Goal: Communication & Community: Answer question/provide support

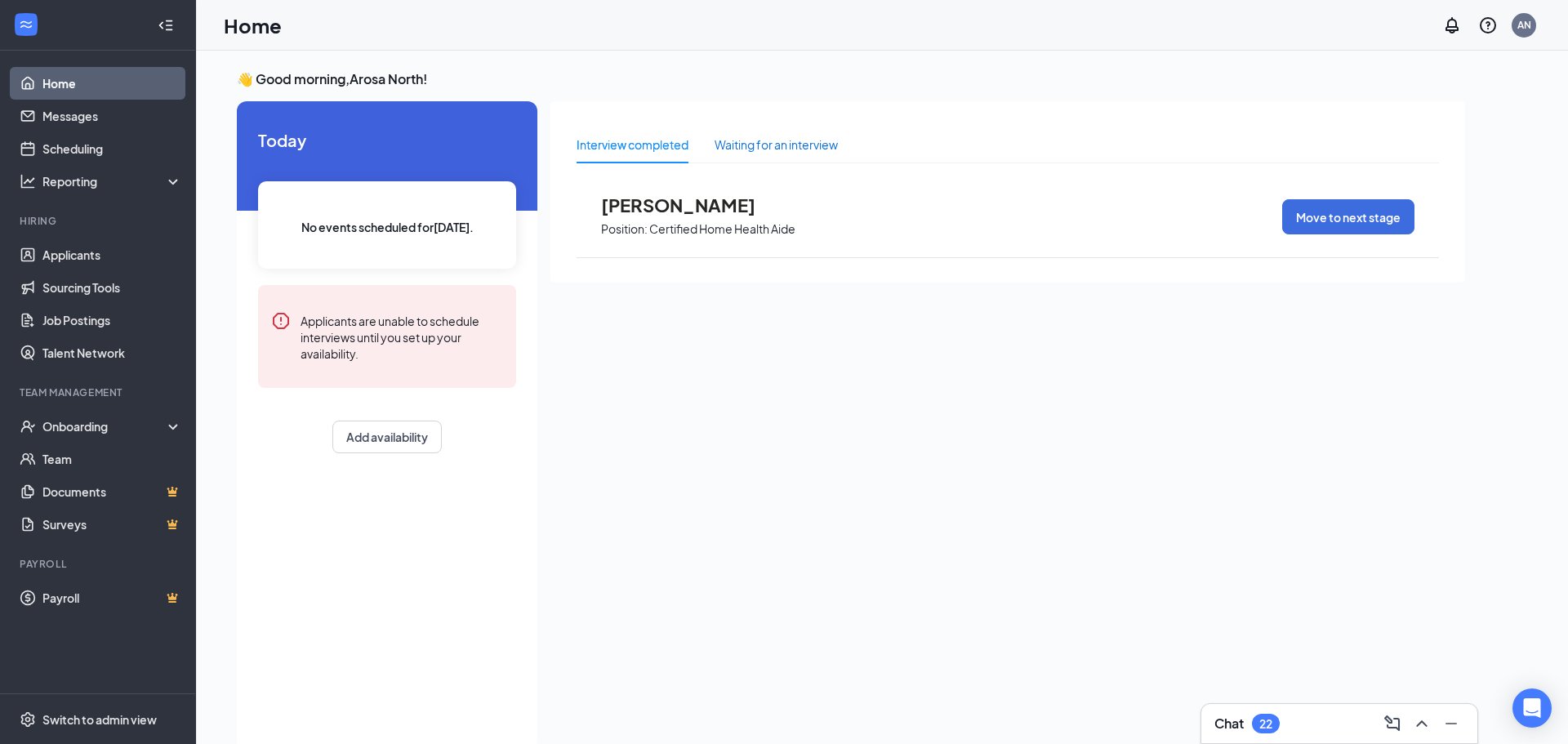
click at [755, 152] on div "Waiting for an interview" at bounding box center [776, 144] width 124 height 18
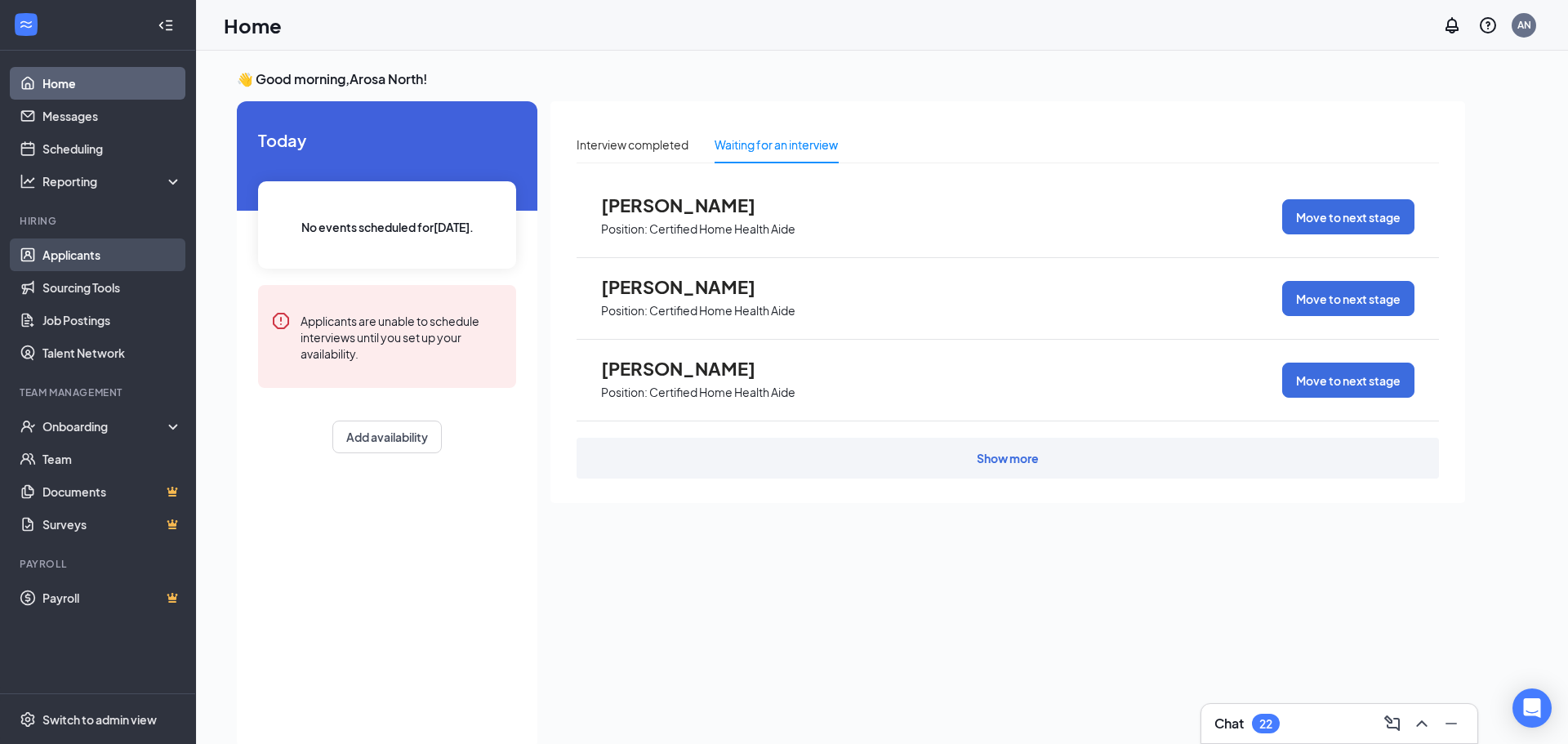
click at [120, 258] on link "Applicants" at bounding box center [113, 255] width 140 height 33
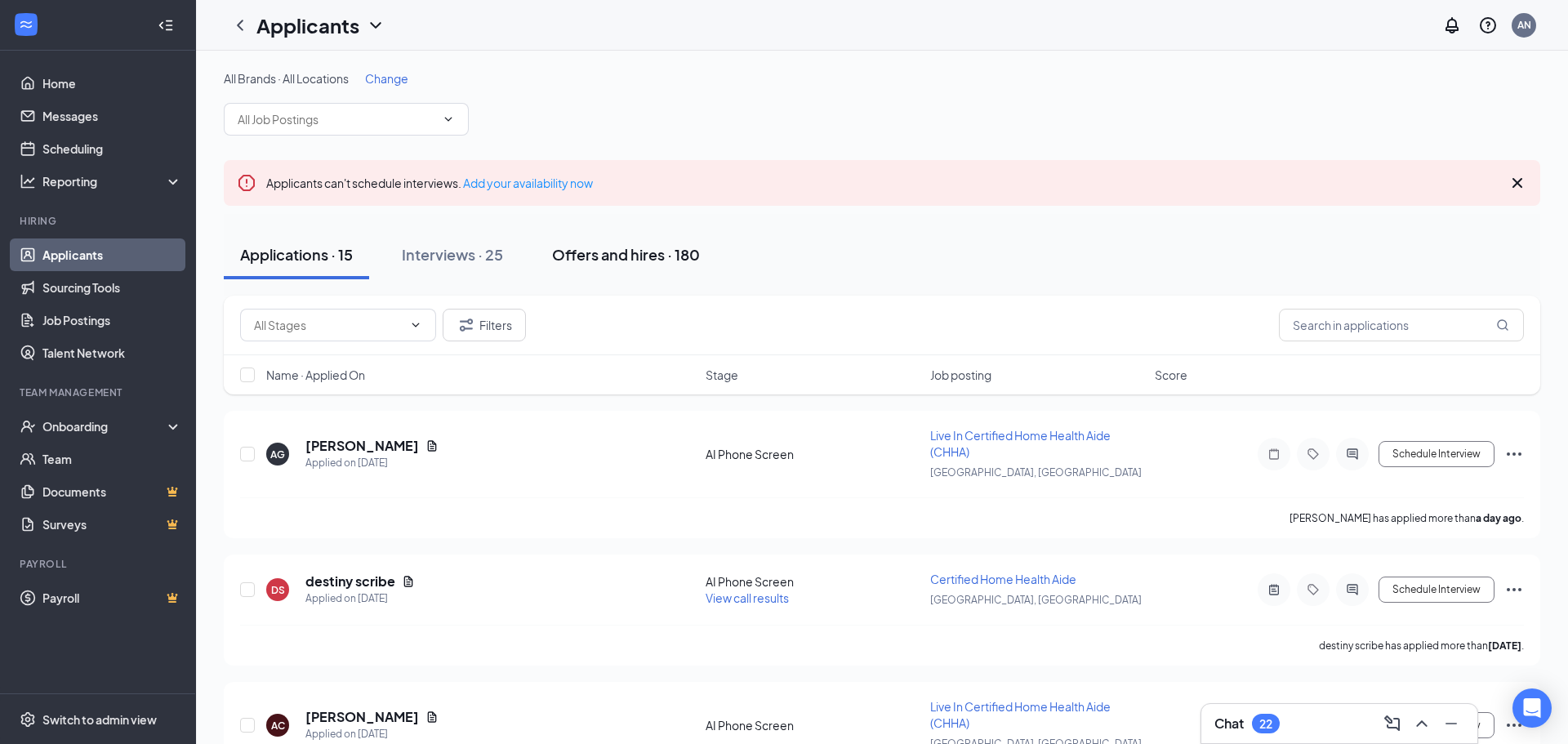
click at [659, 261] on div "Offers and hires · 180" at bounding box center [625, 254] width 148 height 20
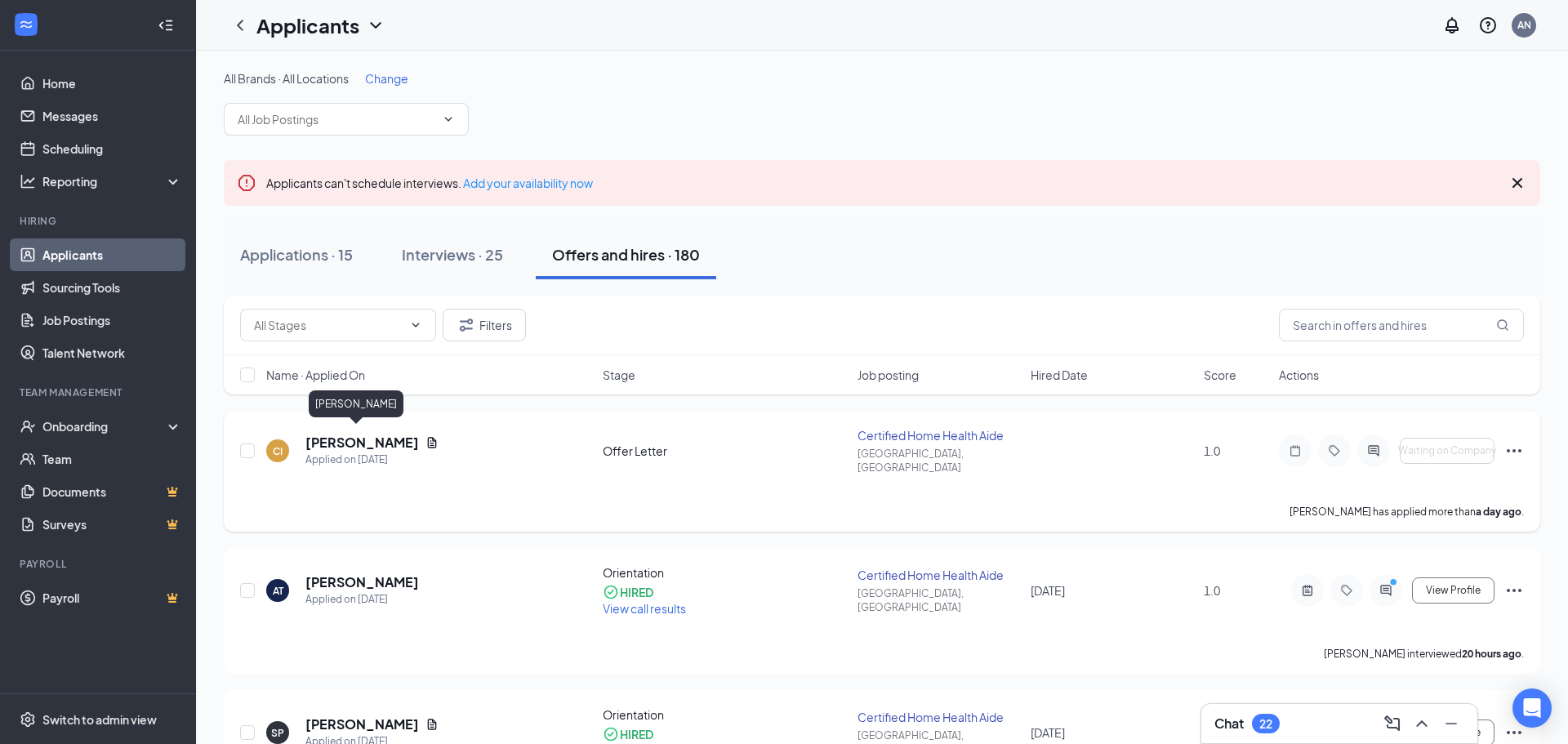
click at [331, 440] on h5 "[PERSON_NAME]" at bounding box center [362, 443] width 114 height 18
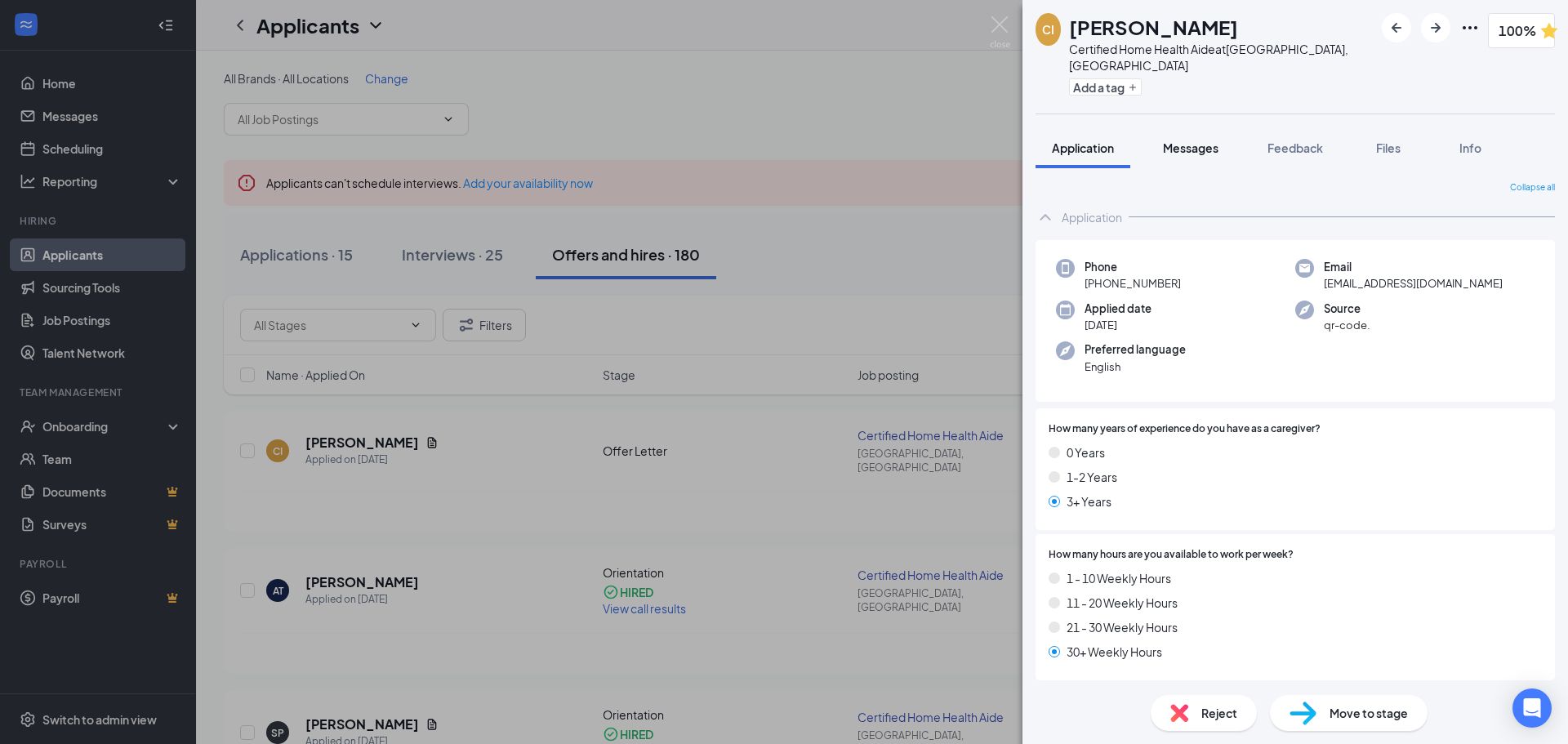
click at [1196, 140] on span "Messages" at bounding box center [1190, 147] width 55 height 15
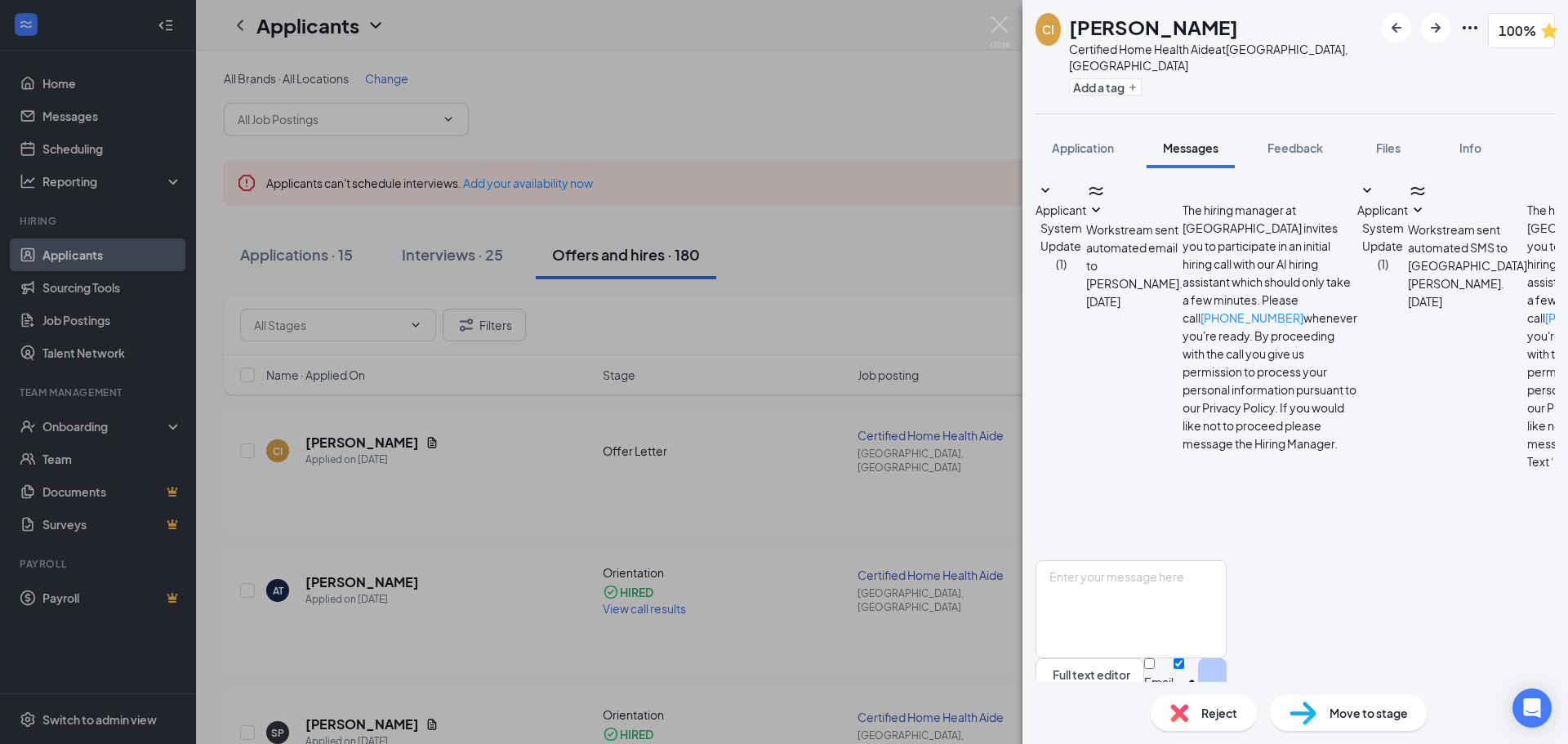
scroll to position [23, 0]
click at [1191, 586] on textarea at bounding box center [1130, 609] width 191 height 98
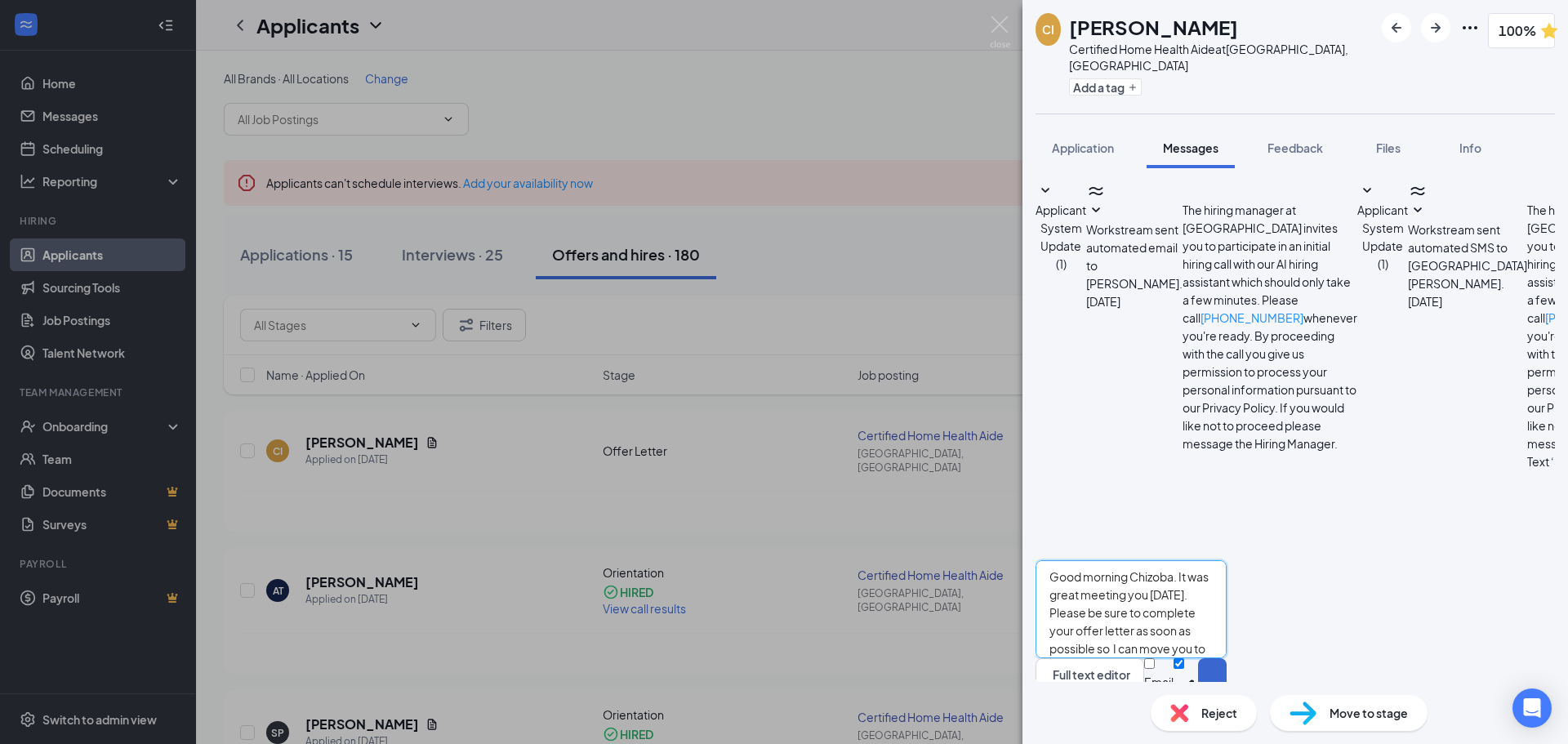
type textarea "Good morning Chizoba. It was great meeting you [DATE]. Please be sure to comple…"
click at [1227, 658] on button "Send" at bounding box center [1211, 687] width 28 height 56
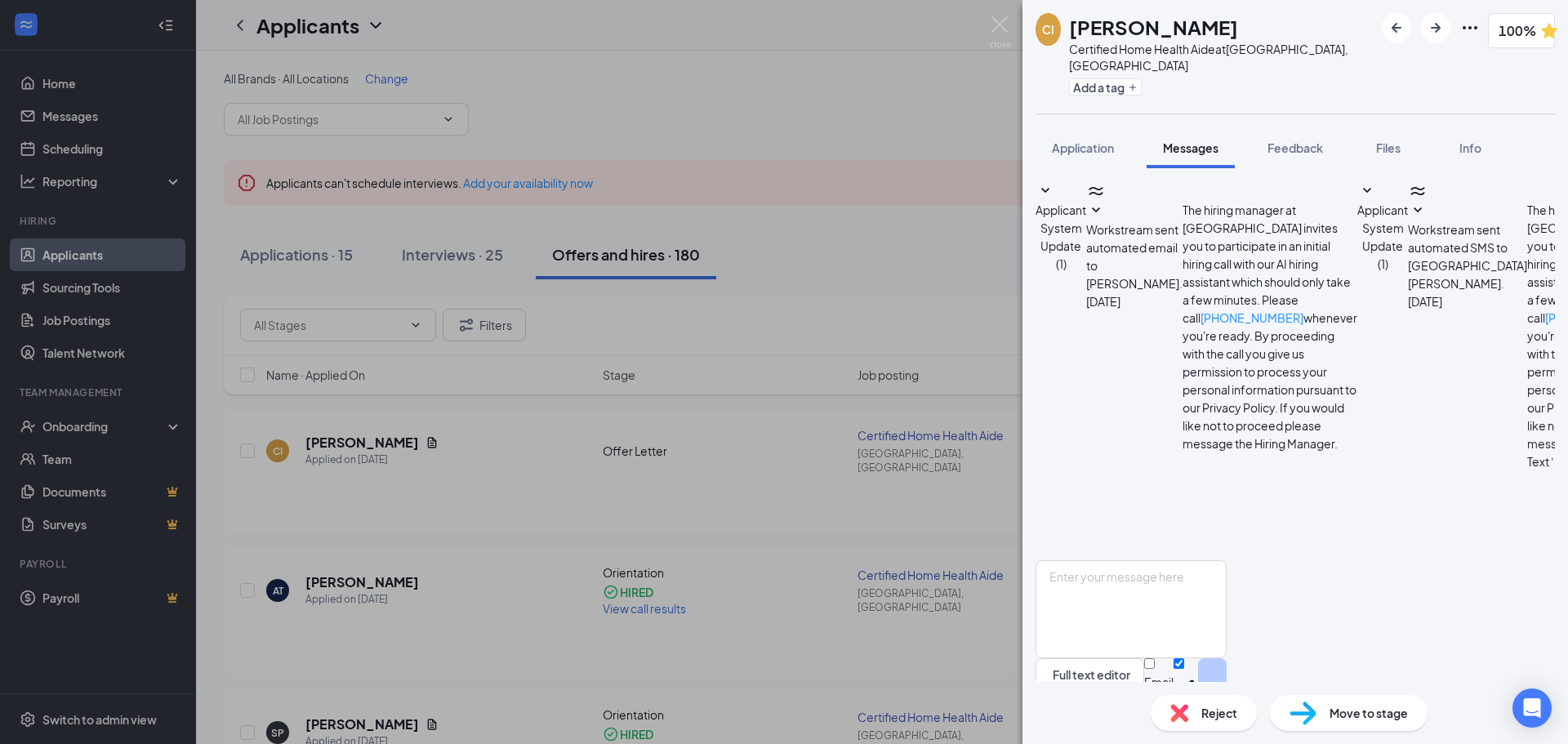
scroll to position [103, 0]
drag, startPoint x: 1257, startPoint y: 455, endPoint x: 1439, endPoint y: 467, distance: 182.4
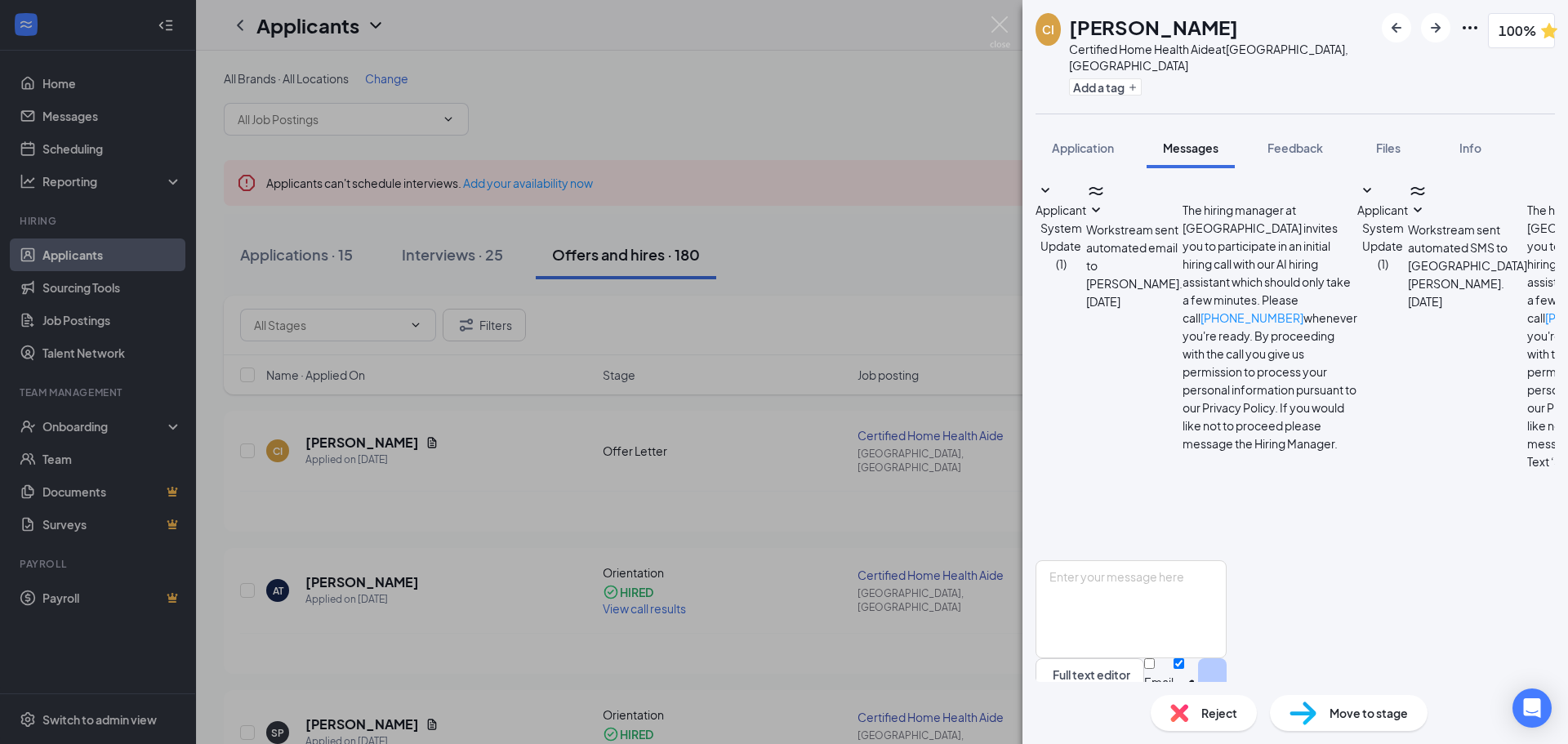
copy p "[URL][DOMAIN_NAME]"
drag, startPoint x: 1202, startPoint y: 567, endPoint x: 1258, endPoint y: 516, distance: 75.7
click at [1204, 567] on textarea at bounding box center [1130, 609] width 191 height 98
click at [1191, 560] on textarea at bounding box center [1130, 609] width 191 height 98
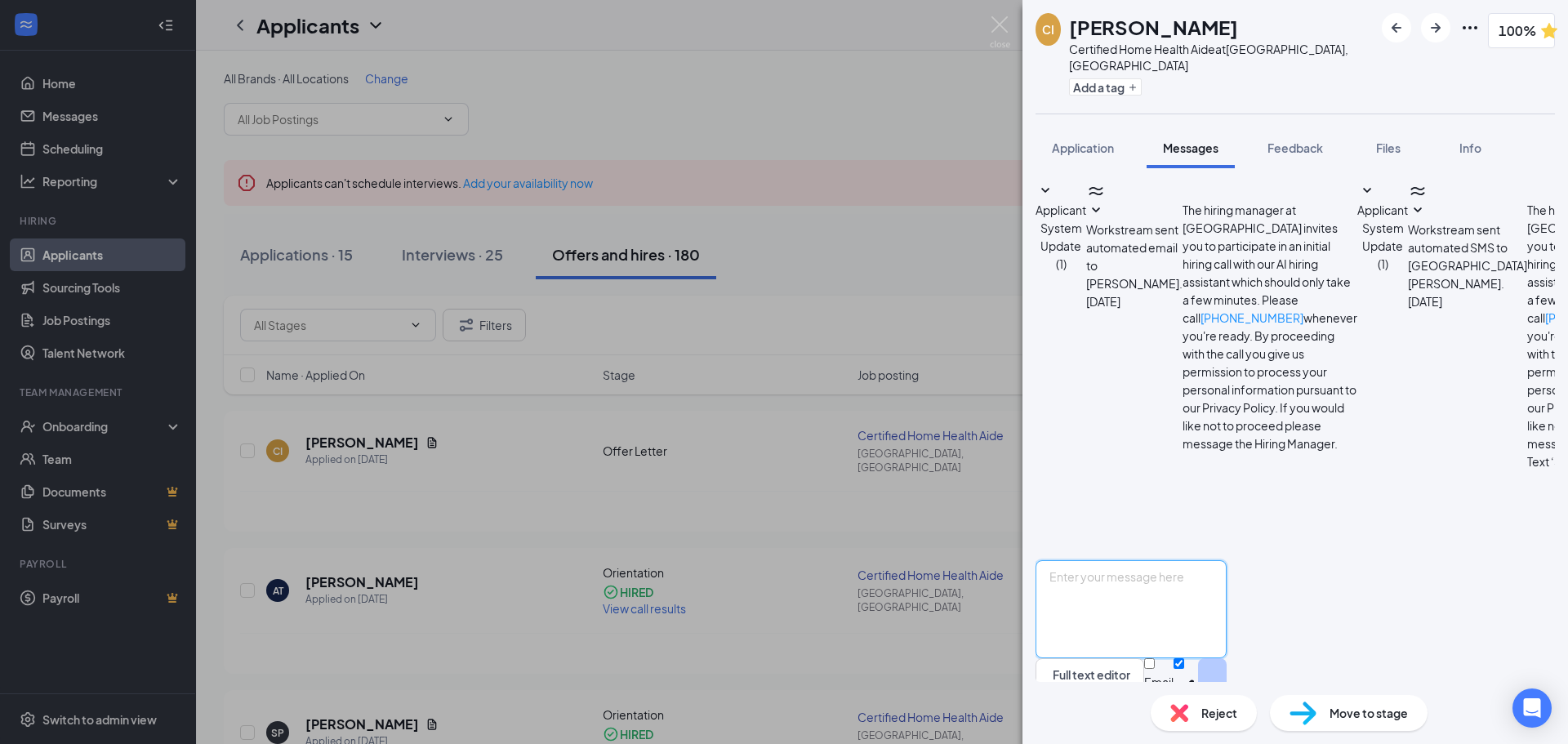
click at [1192, 560] on textarea at bounding box center [1130, 609] width 191 height 98
paste textarea "[URL][DOMAIN_NAME]"
type textarea "Here is the link again. Please click and it will take you to the page where you…"
click at [1227, 659] on button "Send" at bounding box center [1211, 687] width 28 height 56
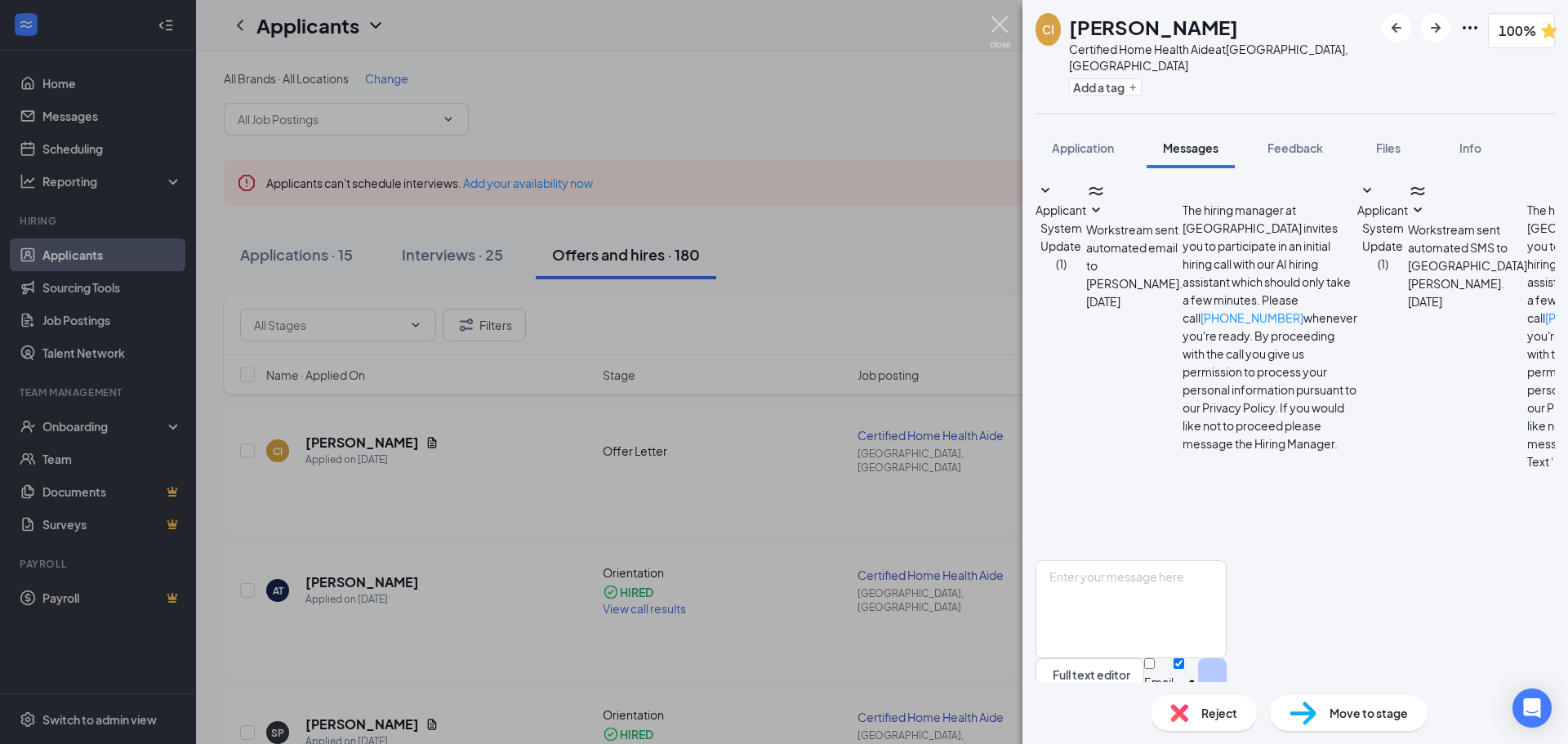
click at [1005, 25] on img at bounding box center [999, 32] width 20 height 32
